Goal: Check status: Check status

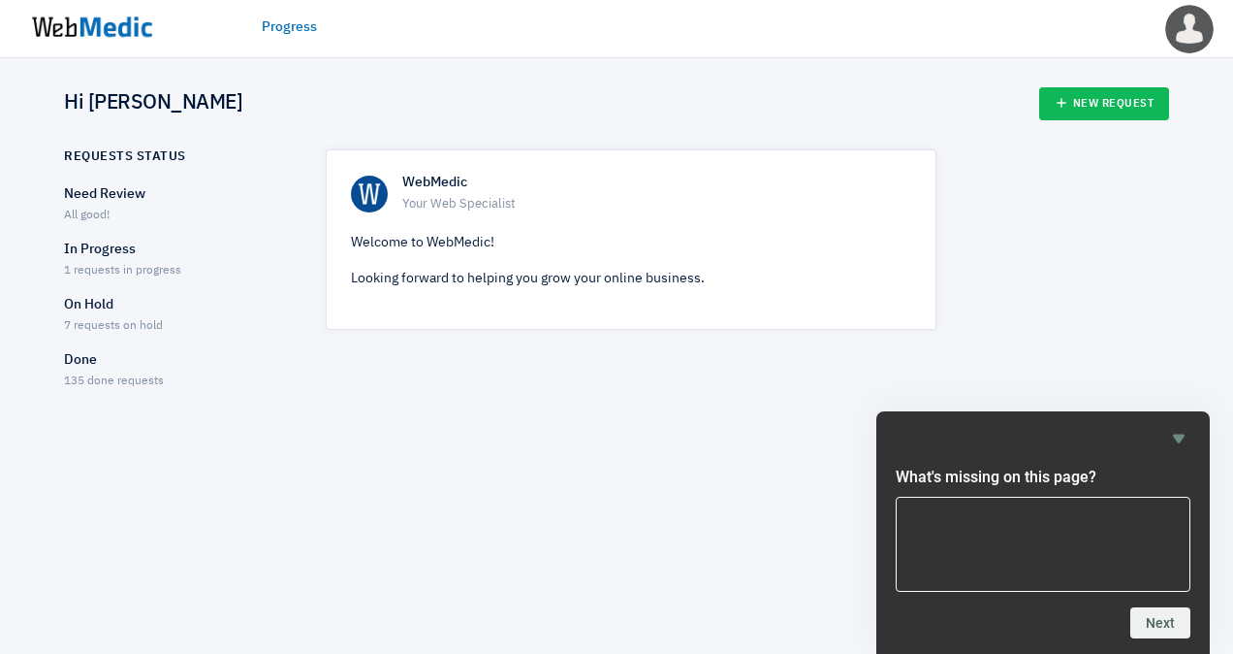
click at [121, 268] on span "1 requests in progress" at bounding box center [122, 271] width 117 height 12
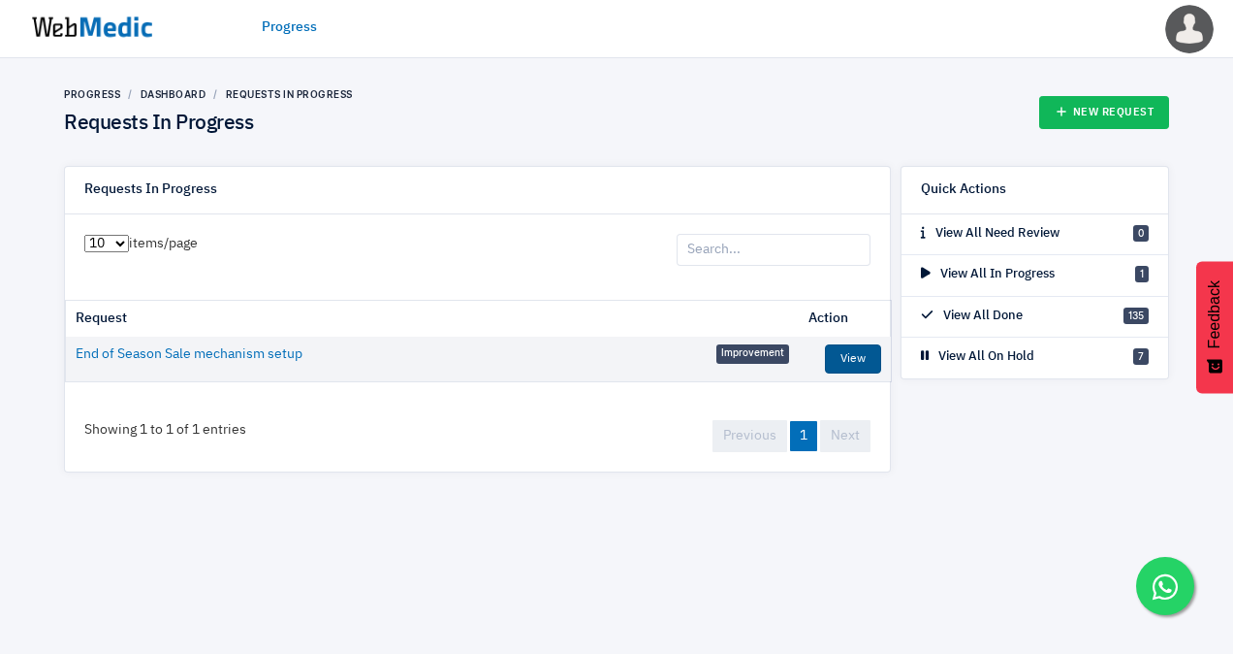
click at [840, 354] on link "View" at bounding box center [853, 358] width 56 height 29
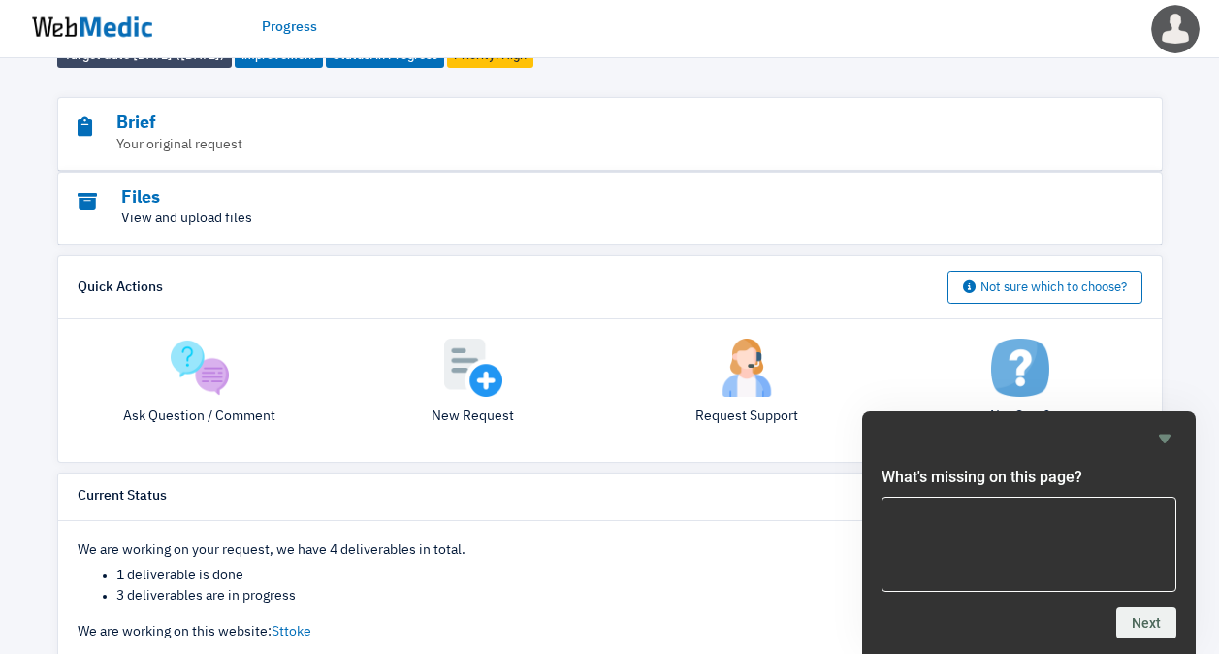
scroll to position [181, 0]
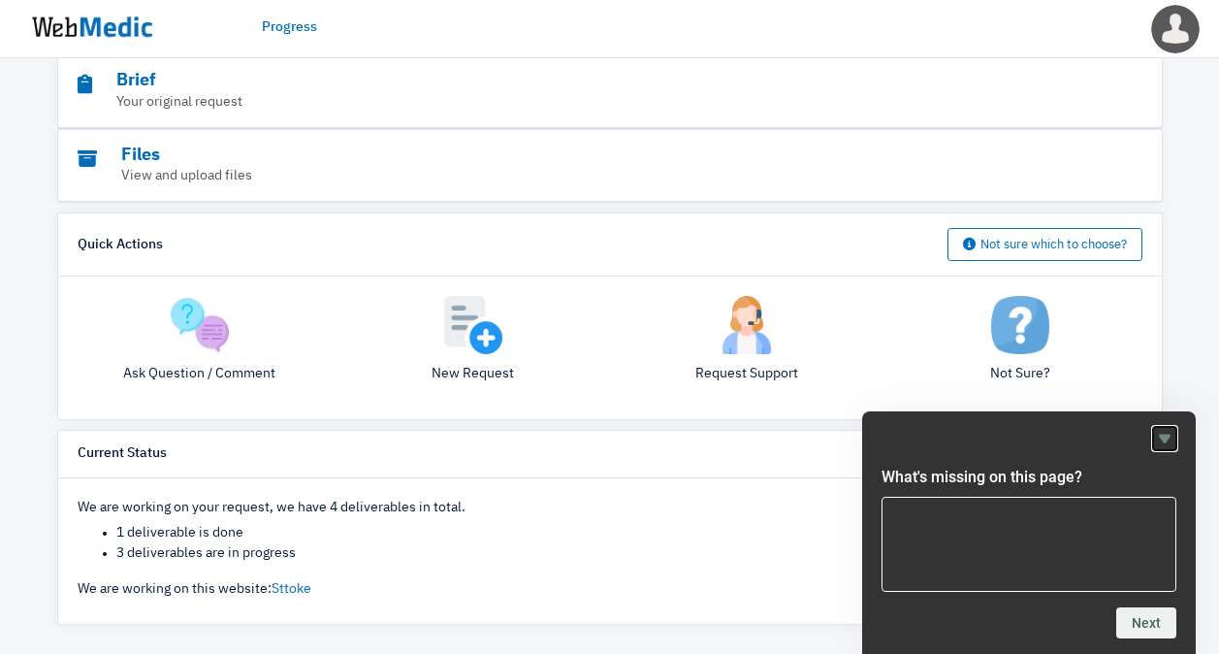
click at [1169, 441] on icon "Hide survey" at bounding box center [1164, 438] width 23 height 23
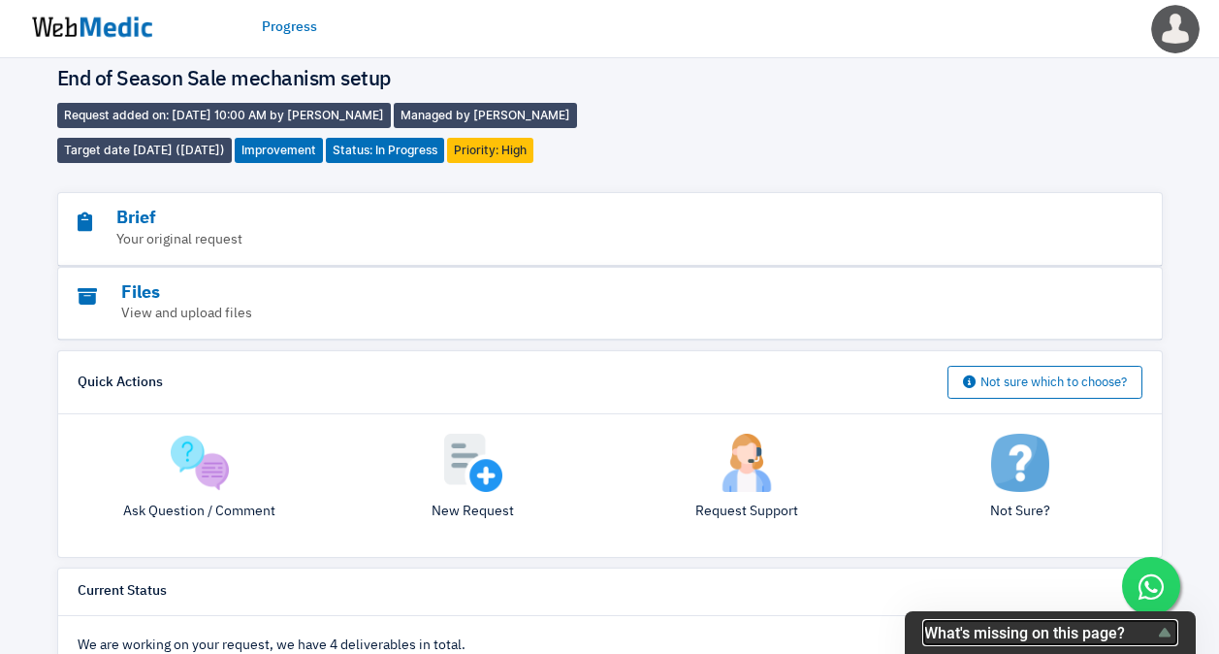
scroll to position [0, 0]
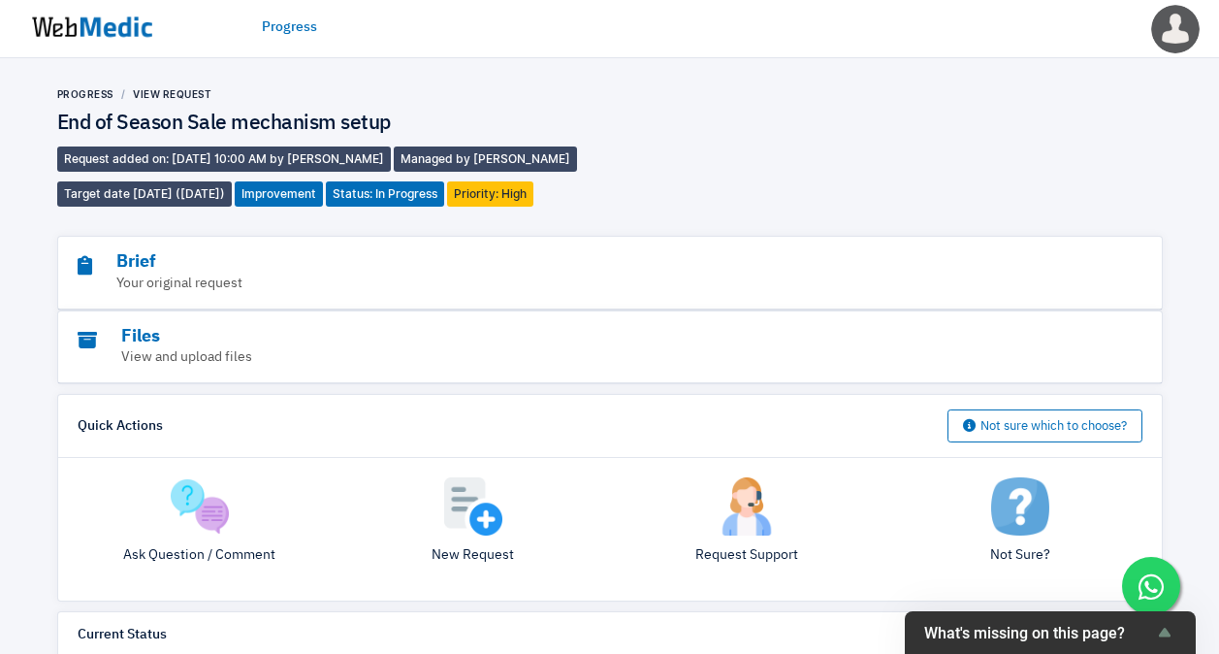
click at [123, 32] on img at bounding box center [91, 27] width 145 height 60
